Goal: Task Accomplishment & Management: Manage account settings

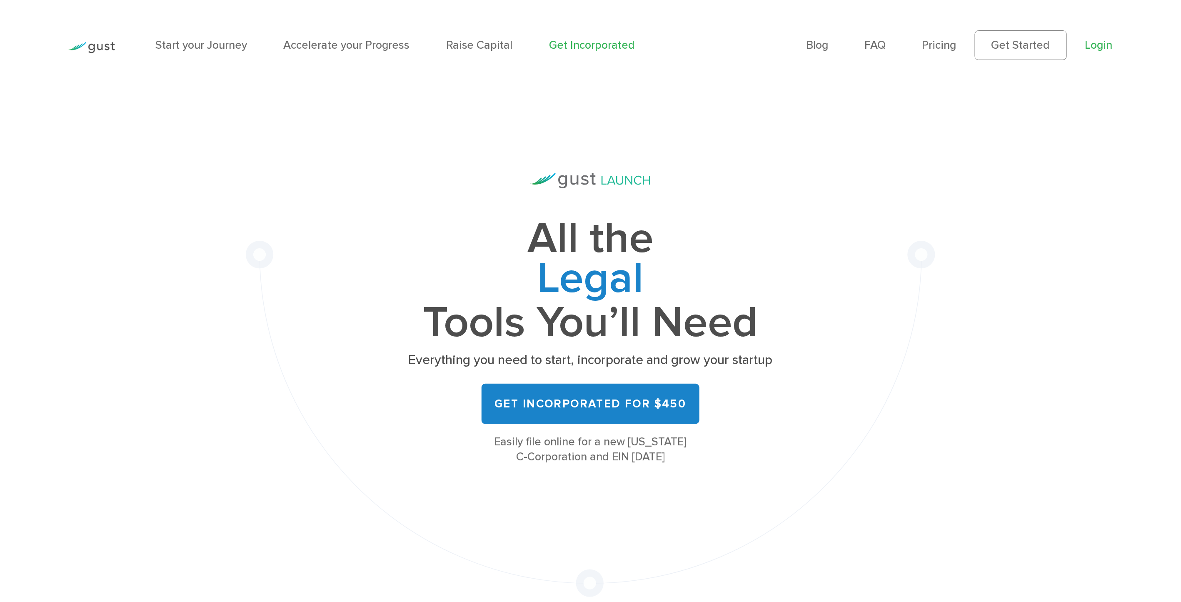
click at [1104, 45] on link "Login" at bounding box center [1098, 44] width 27 height 13
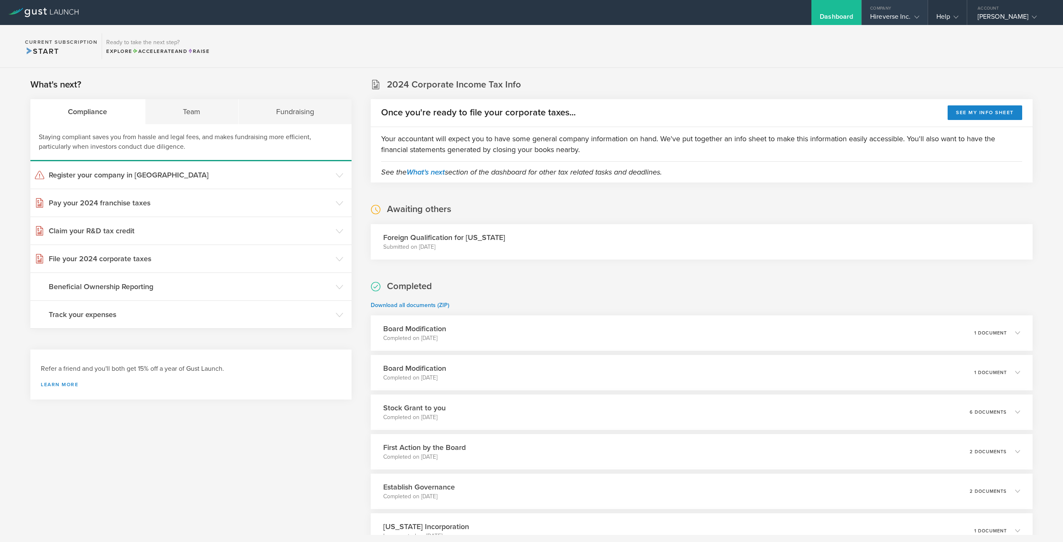
click at [902, 20] on div "Hireverse Inc." at bounding box center [894, 18] width 49 height 12
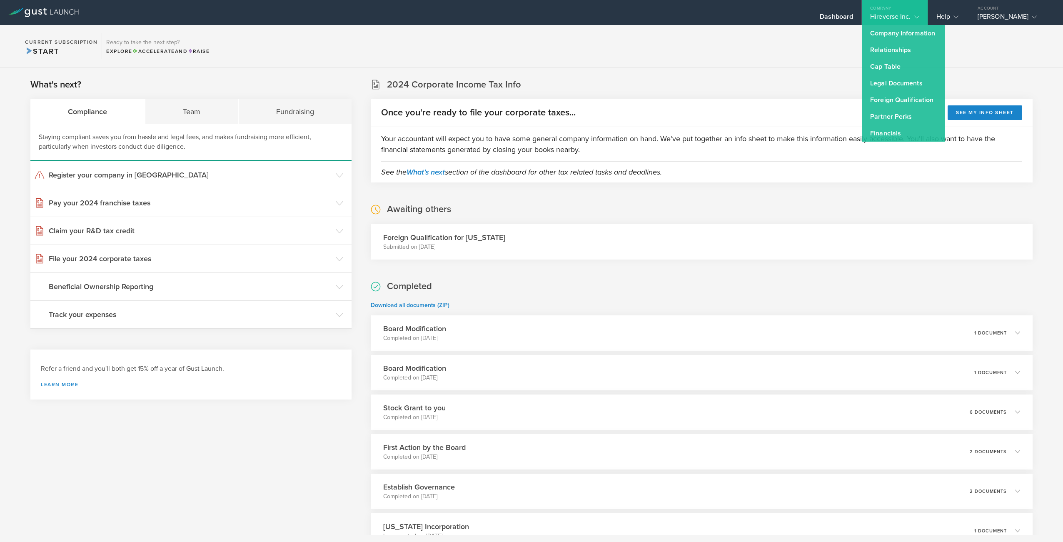
click at [822, 47] on section "Current Subscription Start Ready to take the next step? Explore Accelerate and …" at bounding box center [531, 46] width 1063 height 43
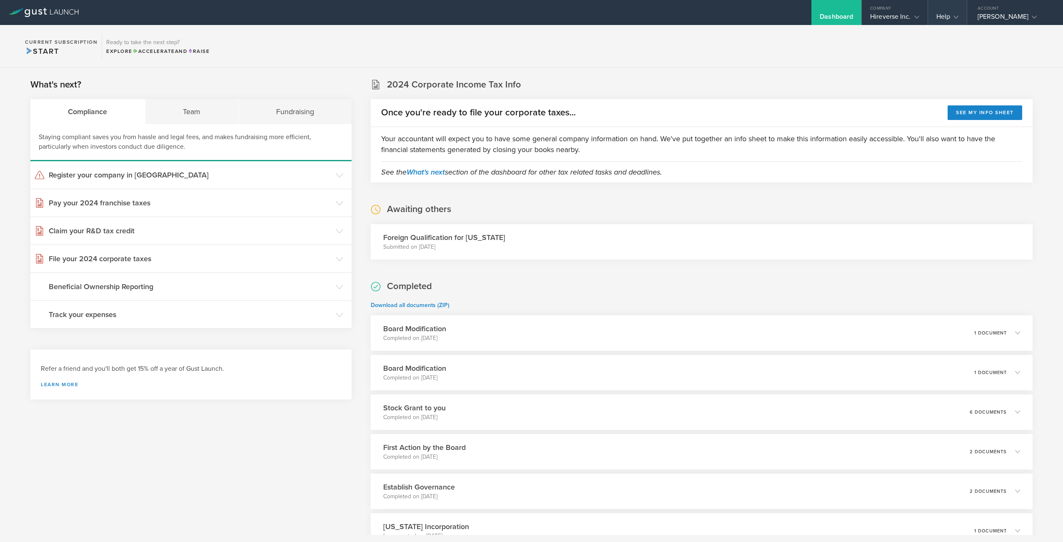
click at [940, 10] on div "Help" at bounding box center [947, 12] width 39 height 25
click at [1016, 15] on div "Lance Tucker" at bounding box center [1012, 18] width 71 height 12
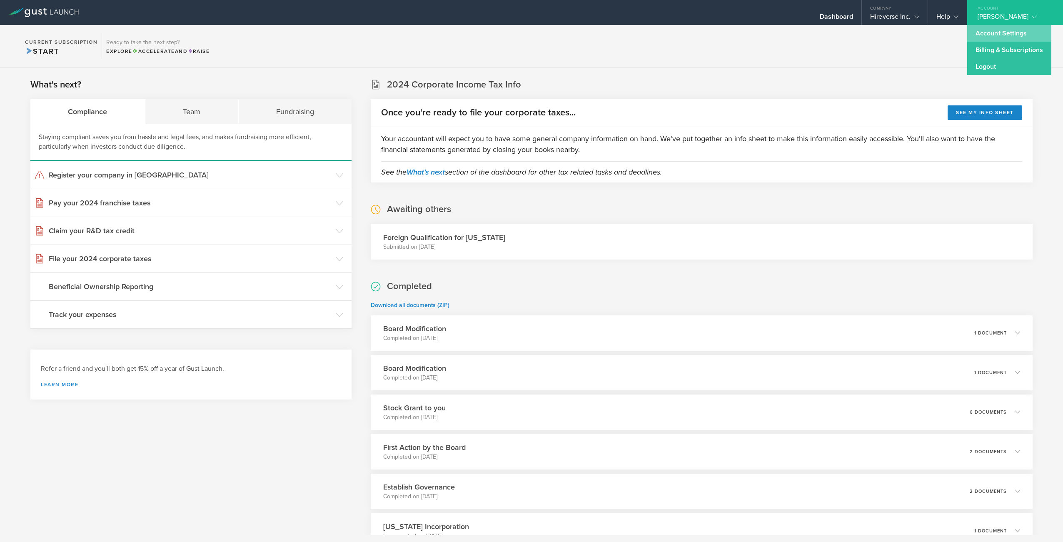
click at [1009, 36] on link "Account Settings" at bounding box center [1009, 33] width 84 height 17
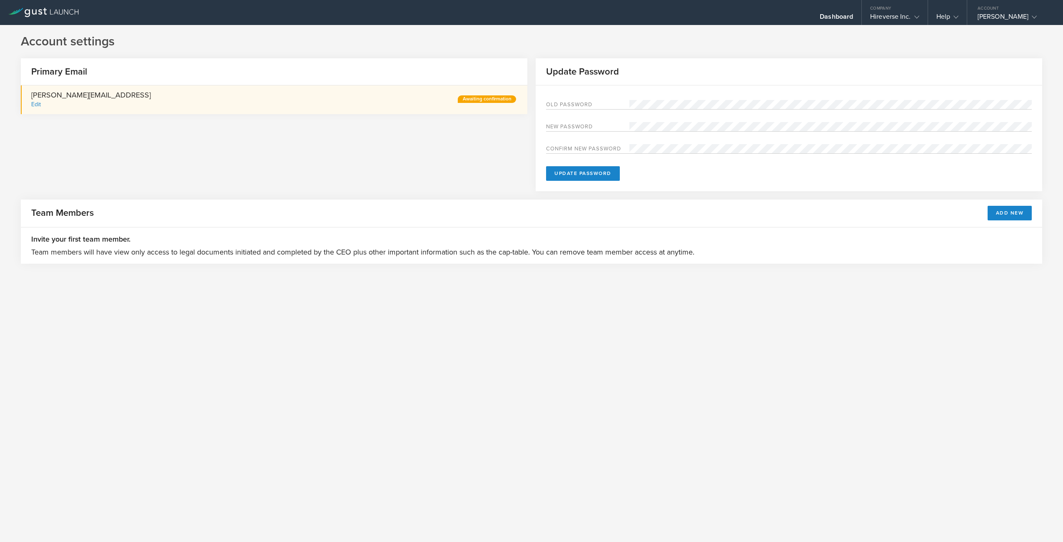
click at [469, 102] on div "Awaiting confirmation" at bounding box center [487, 98] width 58 height 7
click at [39, 105] on div "Edit" at bounding box center [36, 104] width 10 height 7
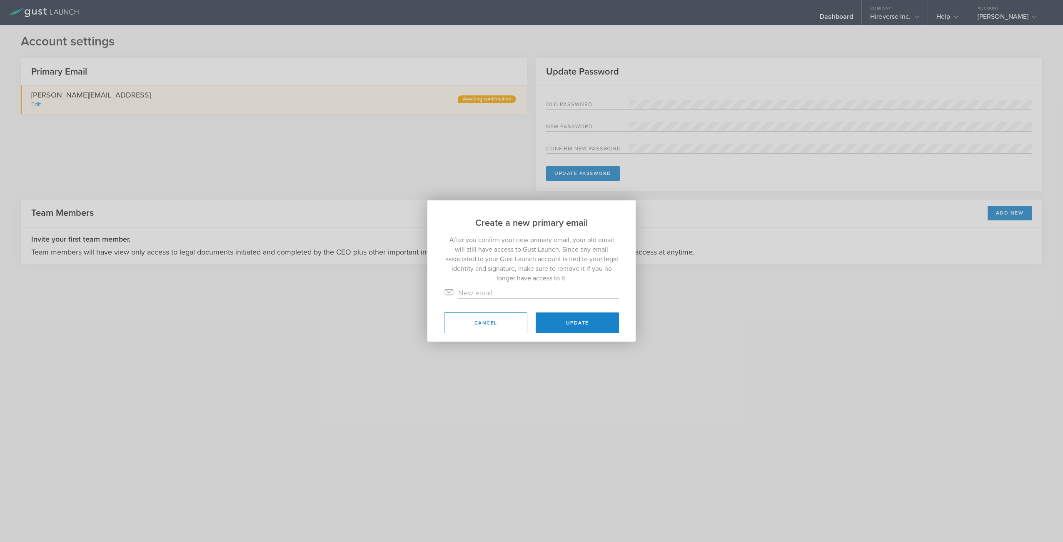
click at [489, 292] on input "text" at bounding box center [538, 292] width 161 height 11
click at [589, 331] on button "Update" at bounding box center [577, 322] width 83 height 21
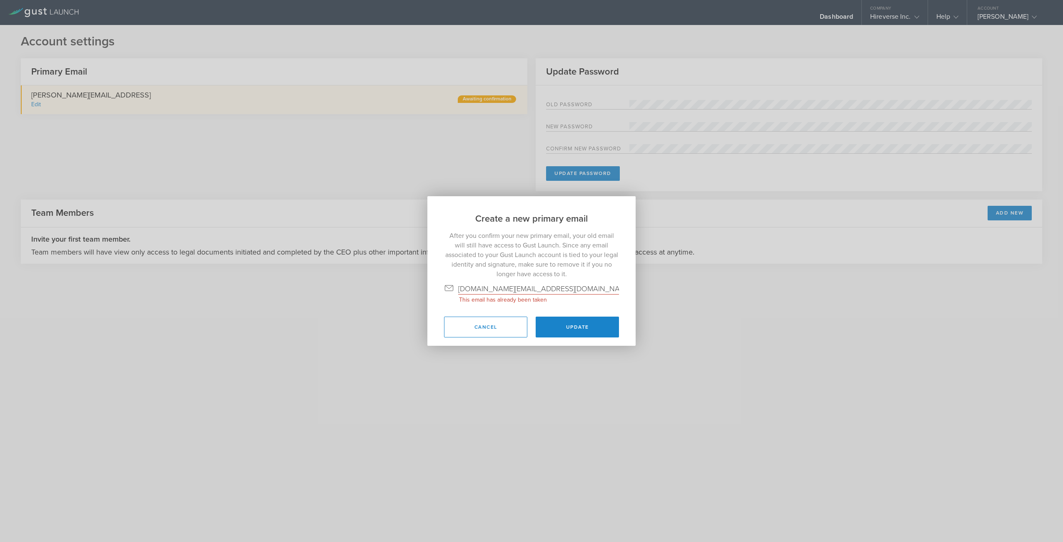
click at [541, 288] on input "ltdesign.bw@gmail.com" at bounding box center [538, 288] width 161 height 11
type input "[DOMAIN_NAME][EMAIL_ADDRESS][DOMAIN_NAME]"
click at [584, 324] on button "Update" at bounding box center [577, 326] width 83 height 21
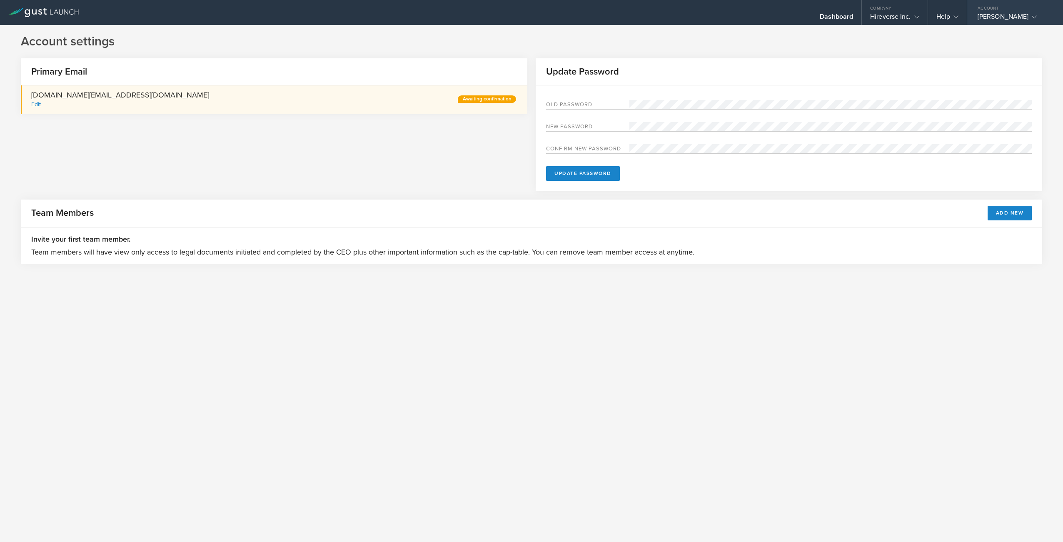
click at [998, 14] on div "[PERSON_NAME]" at bounding box center [1012, 18] width 71 height 12
click at [998, 65] on link "Logout" at bounding box center [1009, 66] width 84 height 17
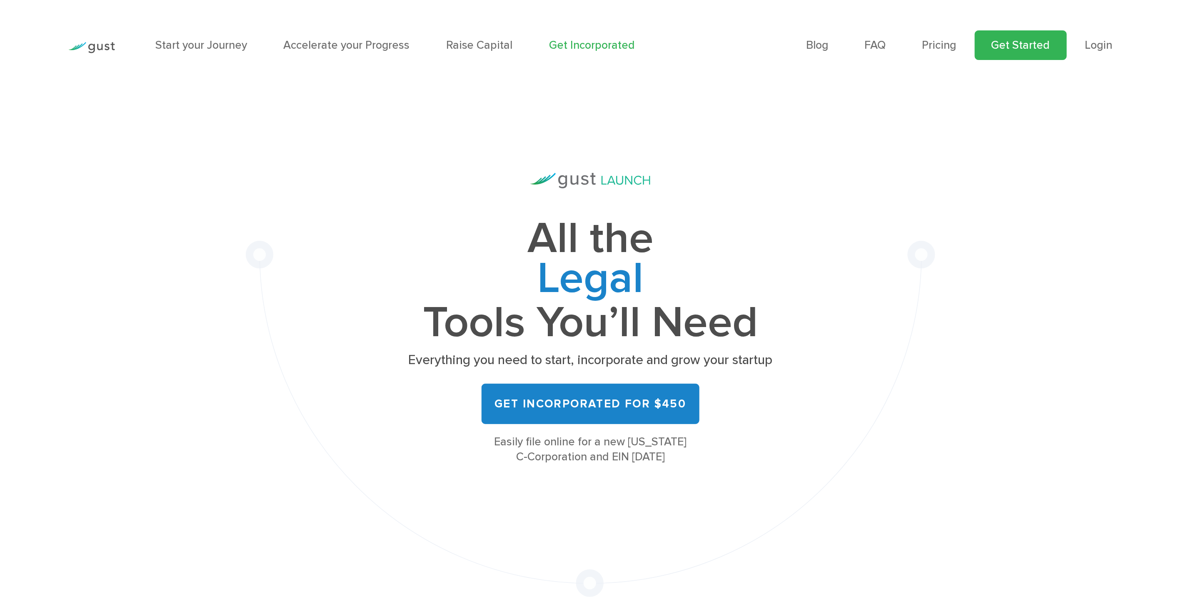
click at [1024, 54] on link "Get Started" at bounding box center [1020, 45] width 92 height 30
click at [1104, 43] on link "Login" at bounding box center [1098, 44] width 27 height 13
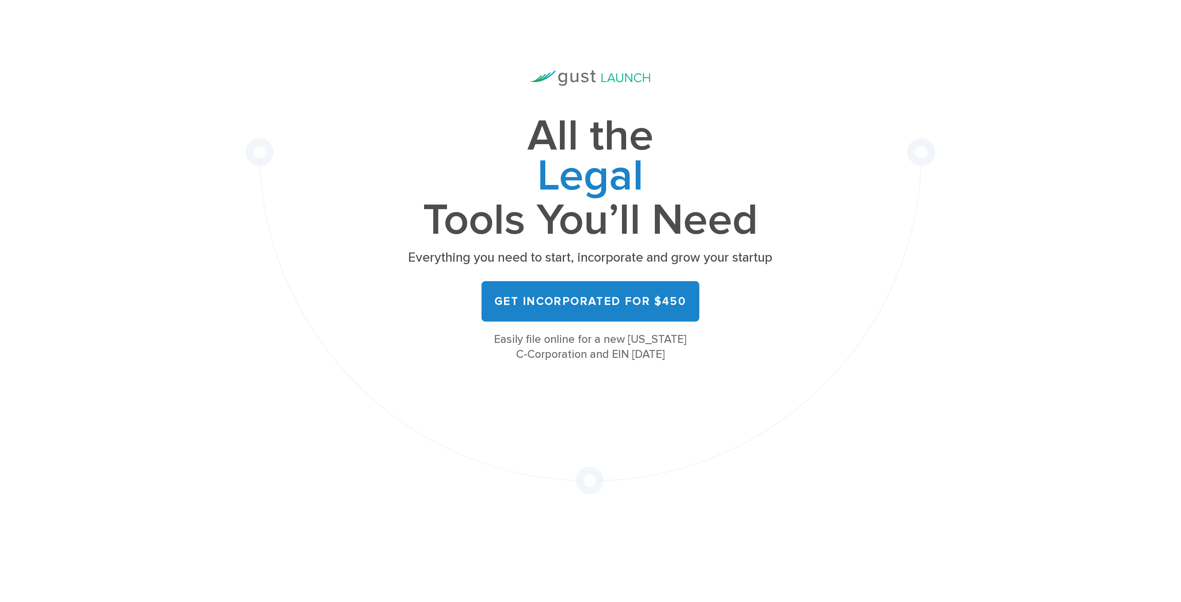
scroll to position [103, 0]
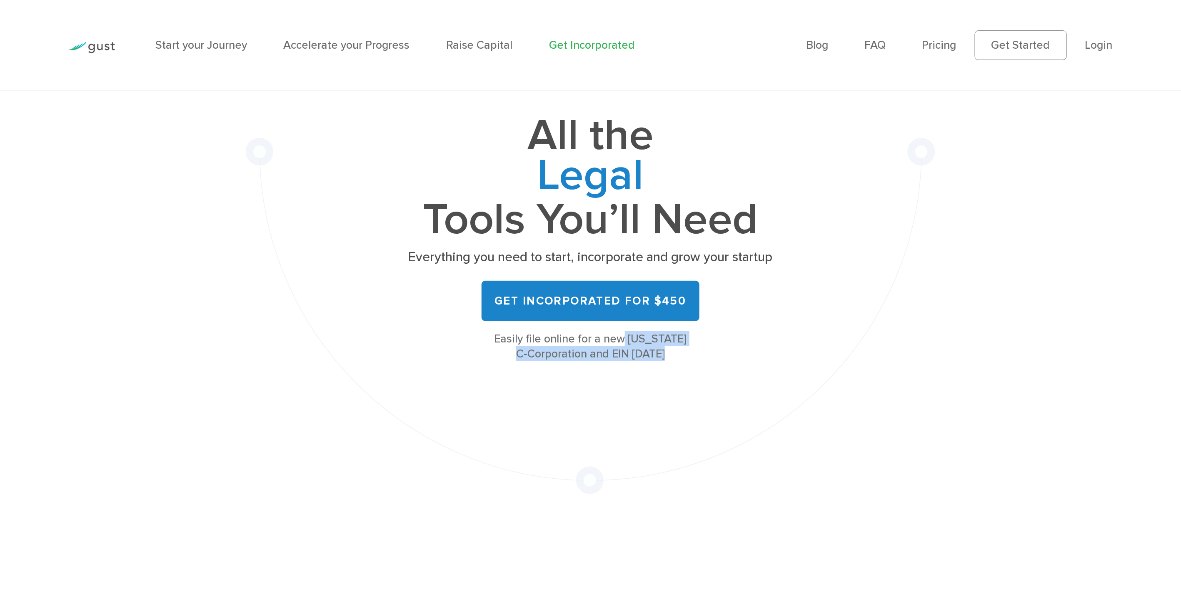
drag, startPoint x: 500, startPoint y: 341, endPoint x: 668, endPoint y: 349, distance: 168.4
click at [668, 349] on div "Easily file online for a new Delaware C-Corporation and EIN today" at bounding box center [590, 346] width 377 height 30
drag, startPoint x: 616, startPoint y: 357, endPoint x: 679, endPoint y: 420, distance: 89.5
click at [616, 357] on div "Easily file online for a new Delaware C-Corporation and EIN today" at bounding box center [590, 346] width 377 height 30
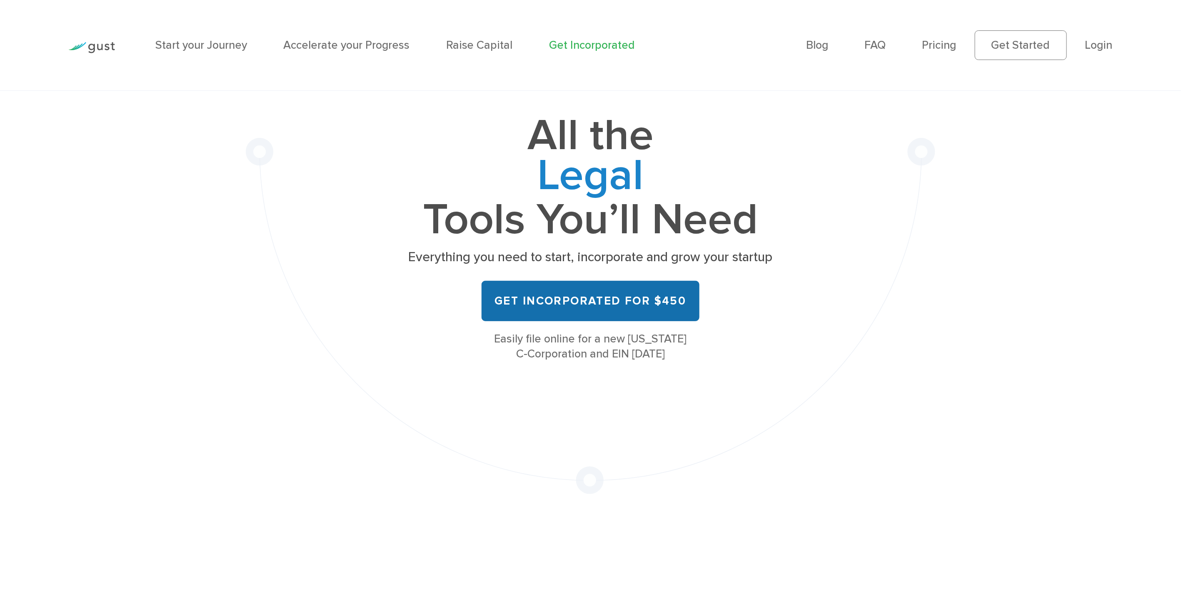
click at [623, 311] on link "Get Incorporated for $450" at bounding box center [590, 301] width 218 height 40
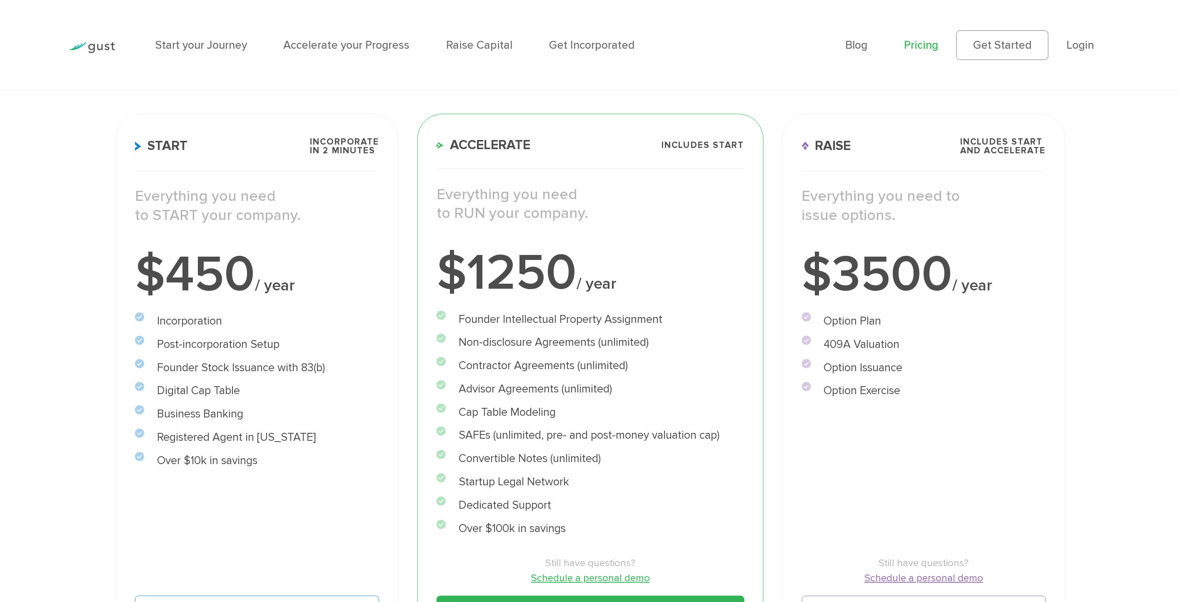
scroll to position [155, 0]
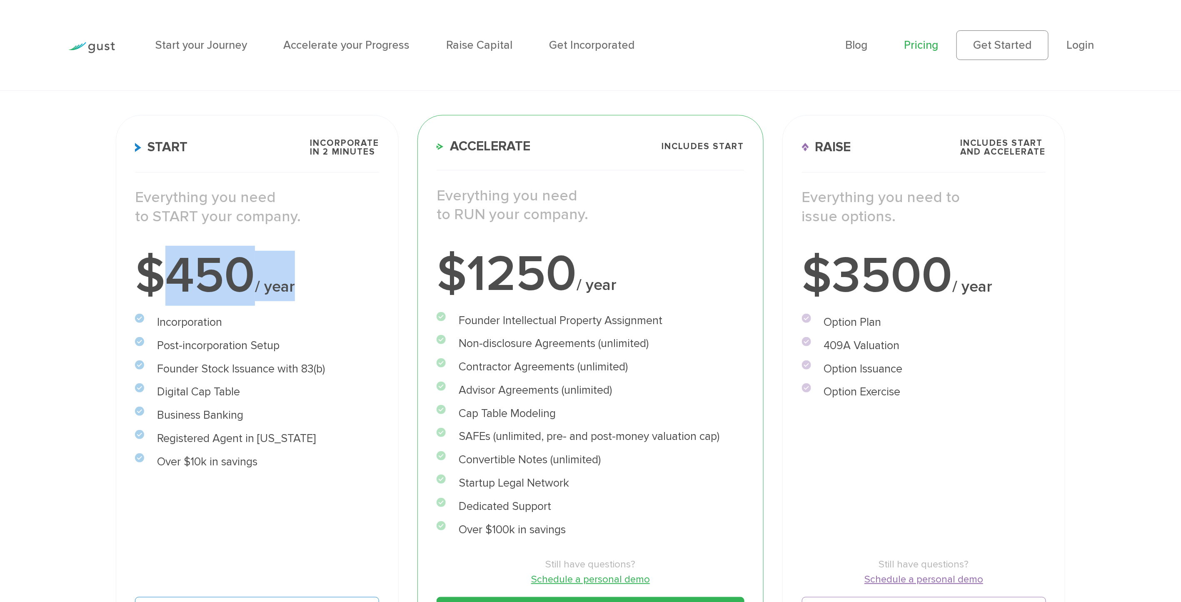
drag, startPoint x: 167, startPoint y: 268, endPoint x: 301, endPoint y: 279, distance: 133.7
click at [301, 279] on div "$450 / year" at bounding box center [257, 276] width 244 height 50
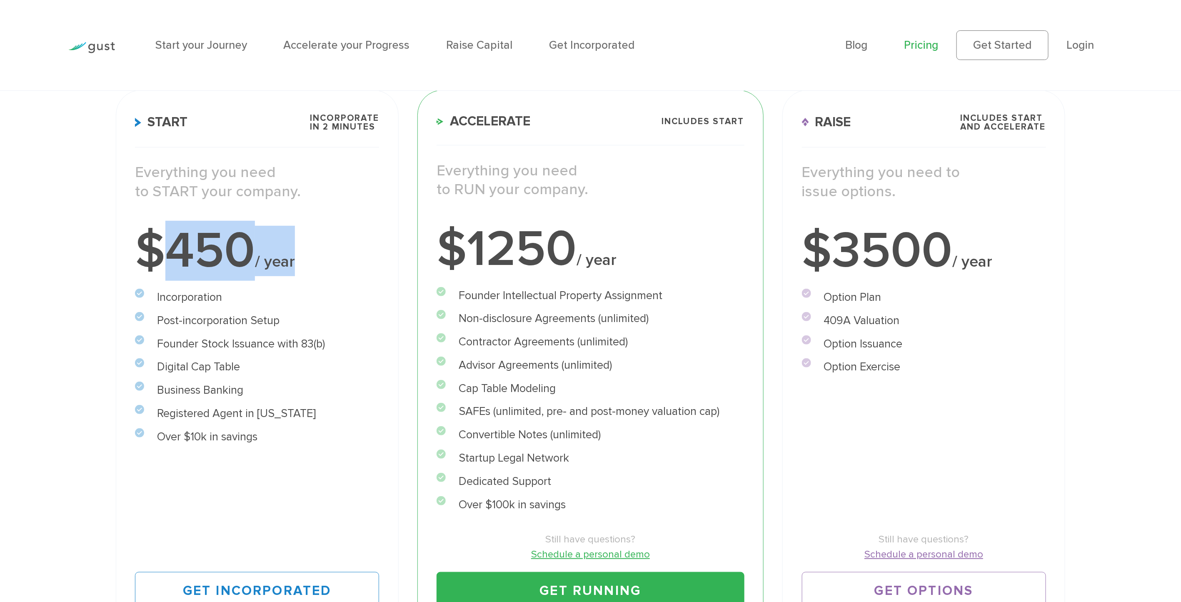
scroll to position [148, 0]
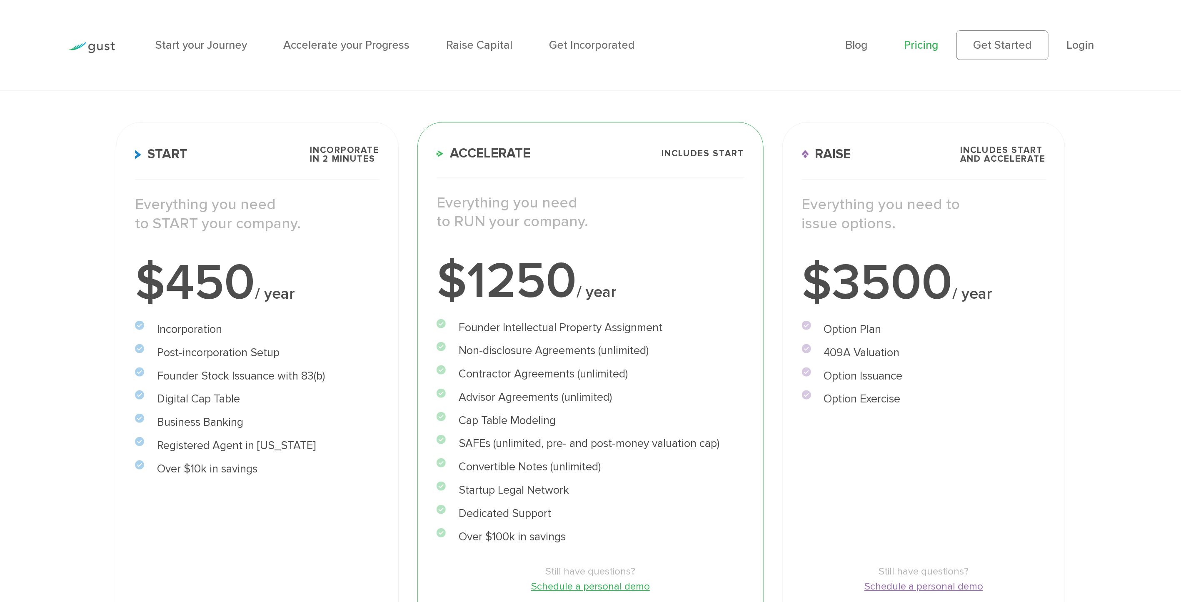
click at [209, 353] on li "Post-incorporation Setup" at bounding box center [257, 352] width 244 height 17
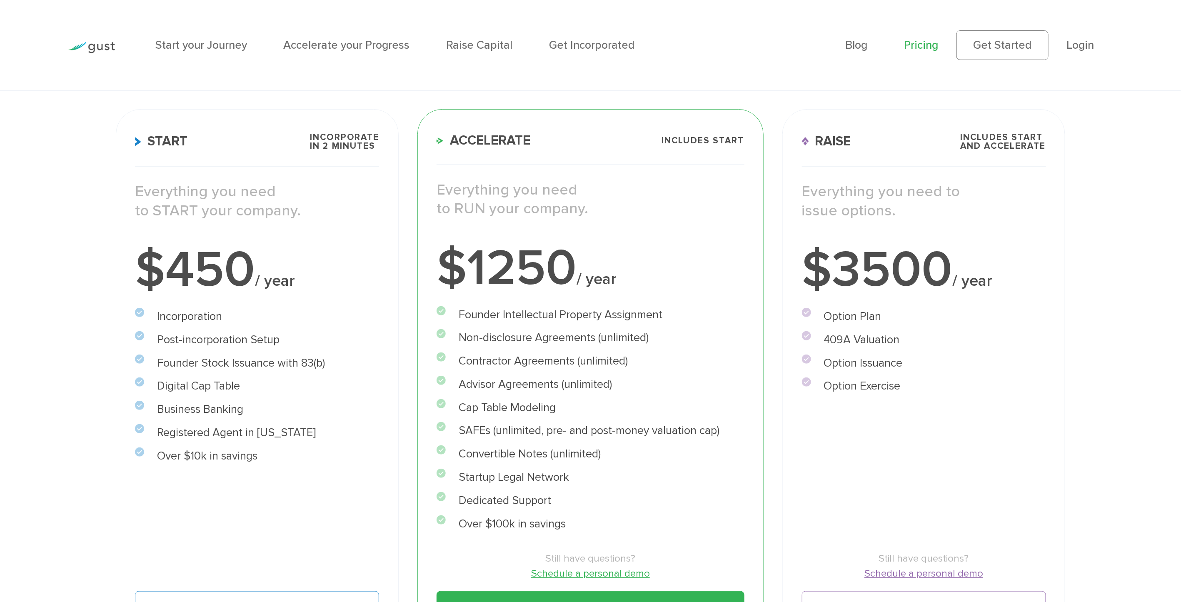
scroll to position [161, 0]
drag, startPoint x: 165, startPoint y: 274, endPoint x: 305, endPoint y: 311, distance: 144.9
click at [305, 311] on div "Start Incorporate in 2 Minutes Everything you need to START your company. $450 …" at bounding box center [257, 381] width 283 height 543
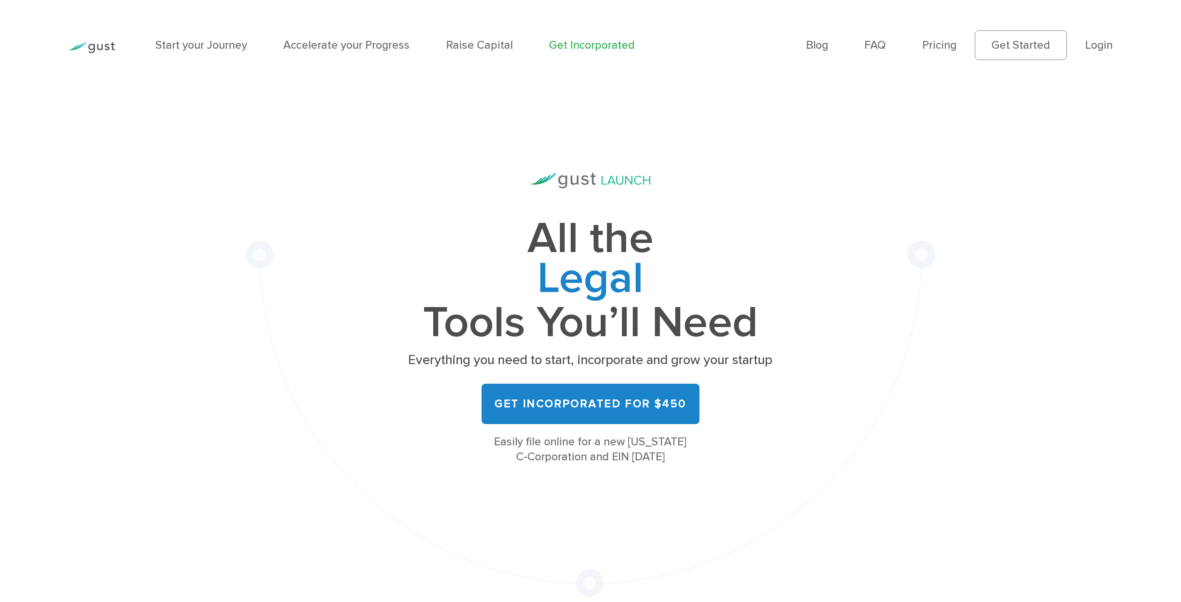
click at [1103, 43] on link "Login" at bounding box center [1098, 44] width 27 height 13
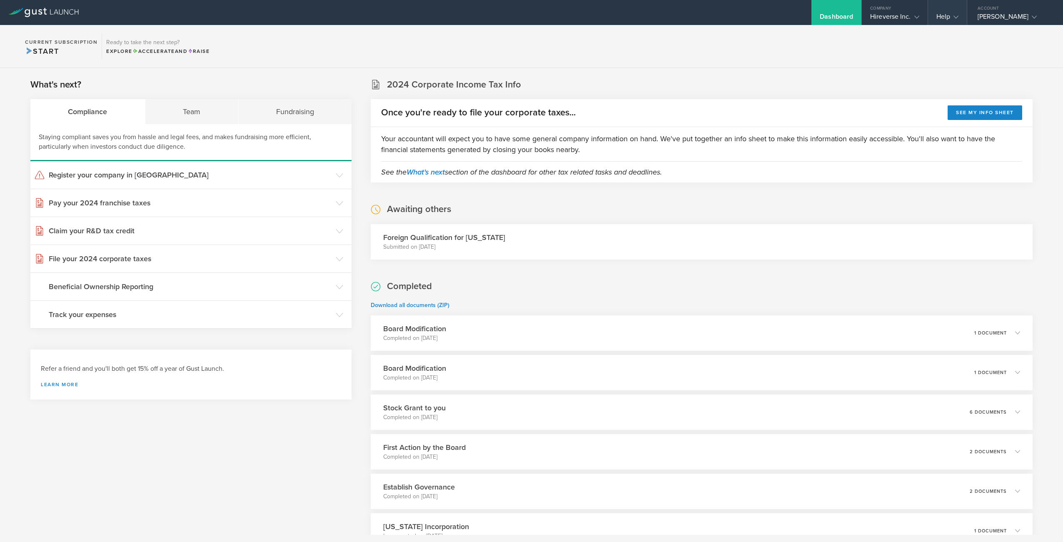
click at [949, 12] on div "Help" at bounding box center [947, 18] width 22 height 12
click at [965, 34] on link "Contact Us" at bounding box center [969, 33] width 83 height 17
click at [951, 17] on gust-icon at bounding box center [954, 16] width 8 height 8
click at [955, 34] on link "Contact Us" at bounding box center [969, 33] width 83 height 17
click at [1004, 23] on div "[PERSON_NAME]" at bounding box center [1012, 18] width 71 height 12
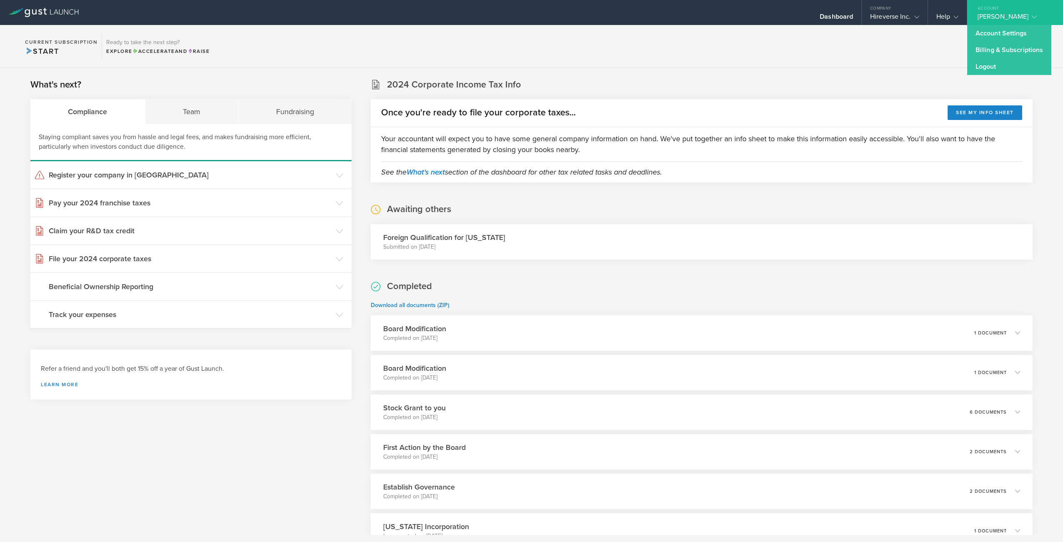
click at [909, 72] on div "What's next? Compliance Team Fundraising Staying compliant saves you from hassl…" at bounding box center [531, 334] width 1063 height 533
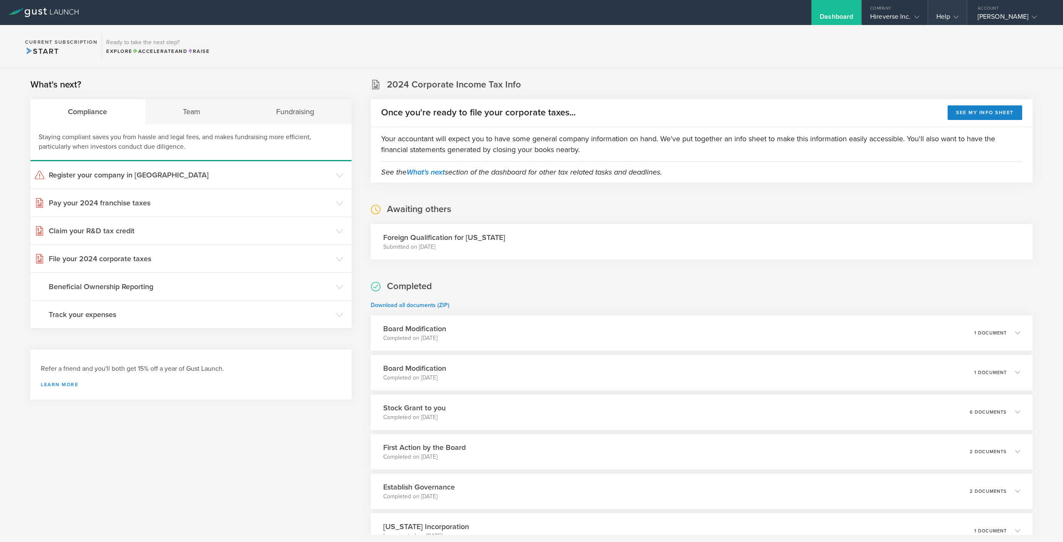
click at [941, 16] on div "Help" at bounding box center [947, 18] width 22 height 12
click at [957, 40] on link "Contact Us" at bounding box center [969, 33] width 83 height 17
click at [1004, 17] on div "[PERSON_NAME]" at bounding box center [1012, 18] width 71 height 12
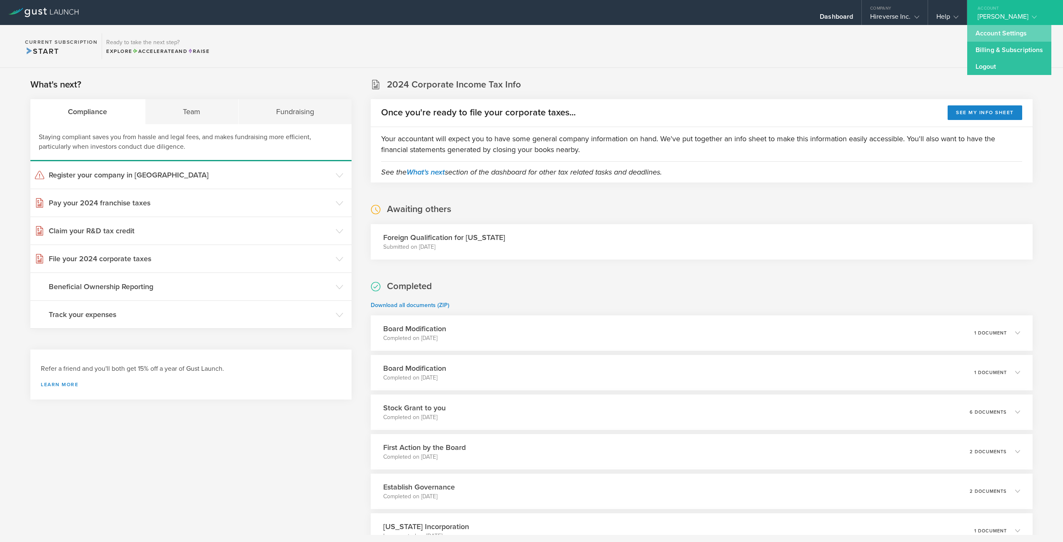
click at [1007, 32] on link "Account Settings" at bounding box center [1009, 33] width 84 height 17
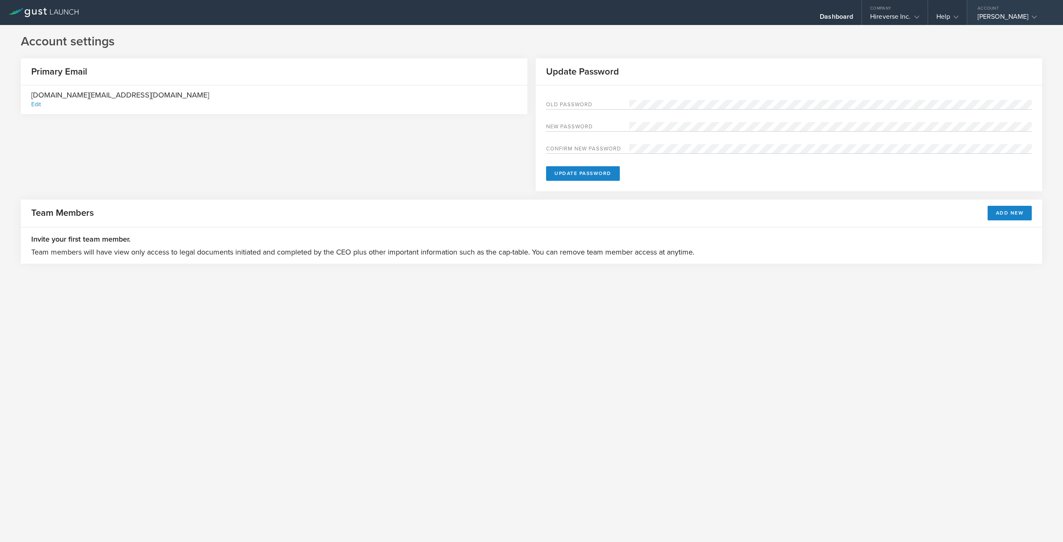
click at [988, 16] on div "[PERSON_NAME]" at bounding box center [1012, 18] width 71 height 12
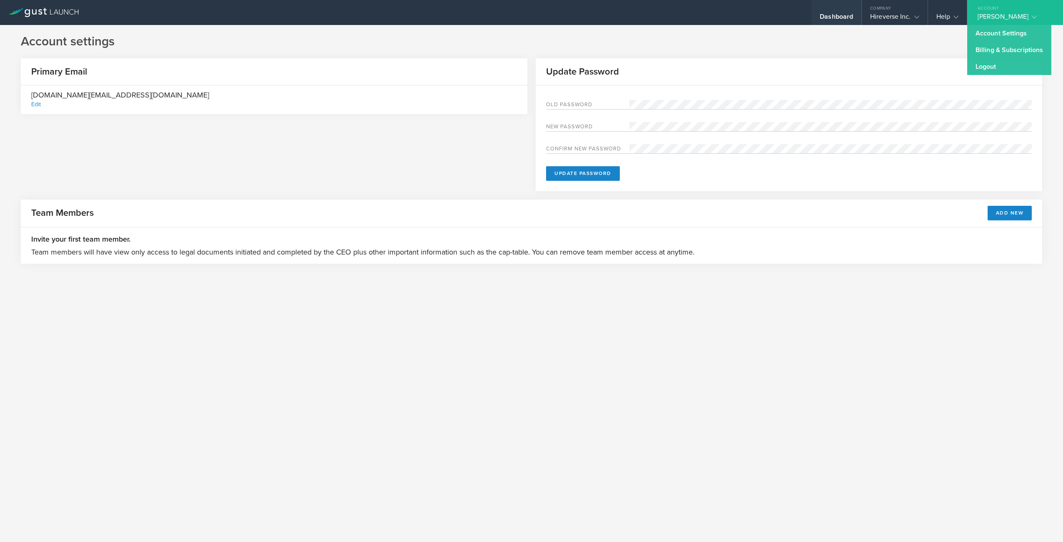
click at [835, 14] on div "Dashboard" at bounding box center [836, 18] width 33 height 12
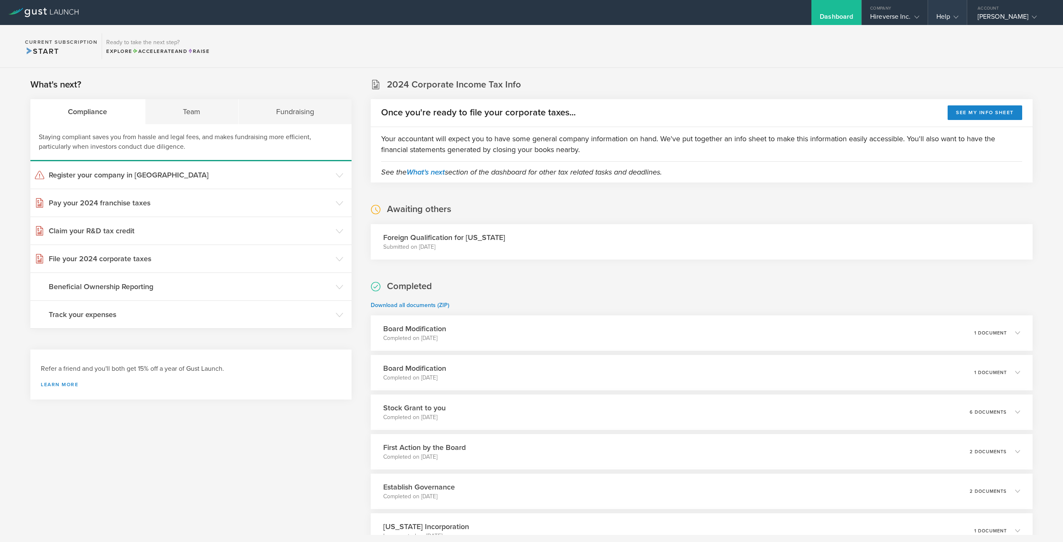
click at [944, 8] on div "Help" at bounding box center [947, 12] width 39 height 25
click at [954, 32] on link "Contact Us" at bounding box center [969, 33] width 83 height 17
click at [949, 15] on div "Help" at bounding box center [947, 18] width 22 height 12
click at [949, 32] on link "Contact Us" at bounding box center [969, 33] width 83 height 17
